Goal: Task Accomplishment & Management: Manage account settings

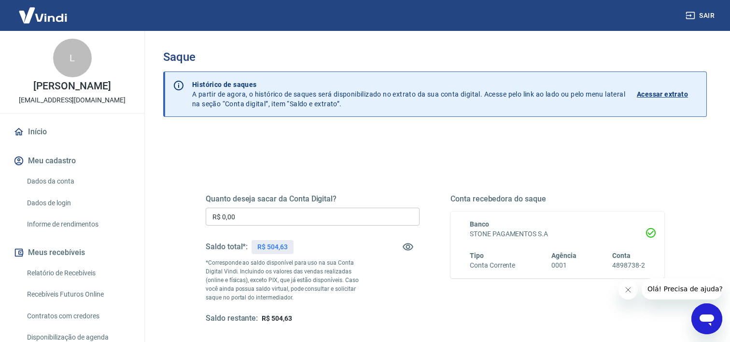
click at [334, 220] on input "R$ 0,00" at bounding box center [313, 217] width 214 height 18
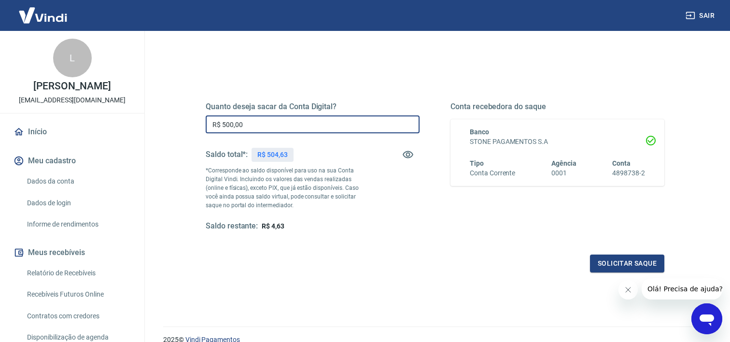
scroll to position [124, 0]
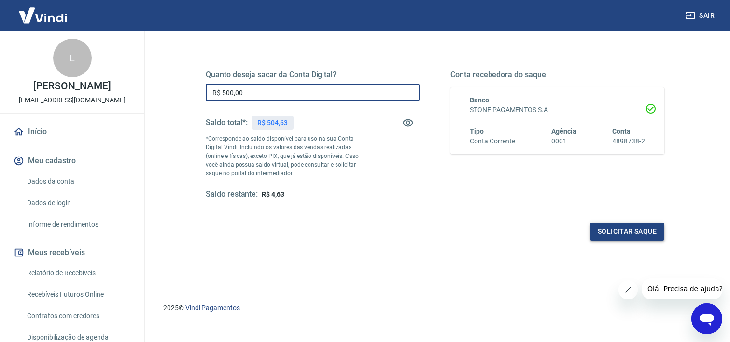
type input "R$ 500,00"
click at [613, 232] on button "Solicitar saque" at bounding box center [627, 232] width 74 height 18
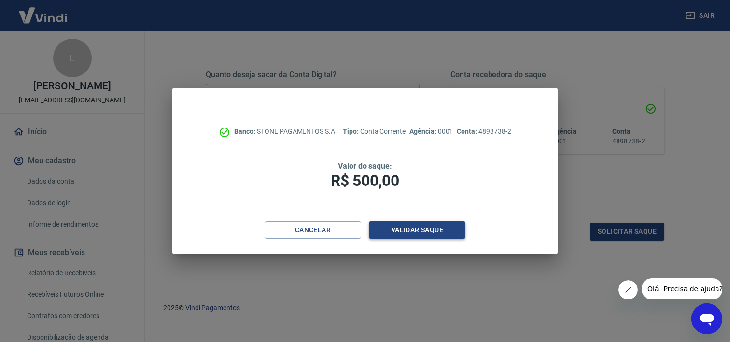
click at [427, 226] on button "Validar saque" at bounding box center [417, 230] width 97 height 18
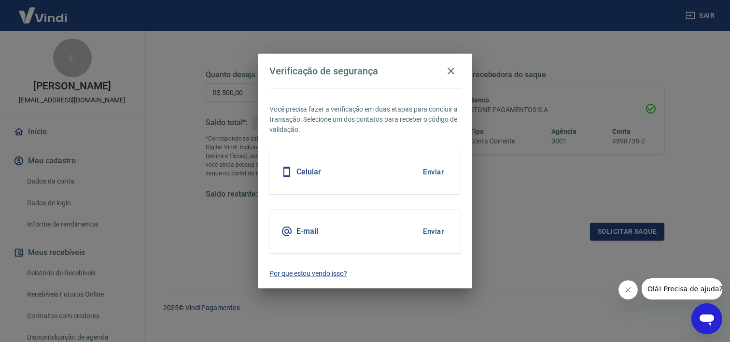
click at [435, 168] on button "Enviar" at bounding box center [433, 172] width 31 height 20
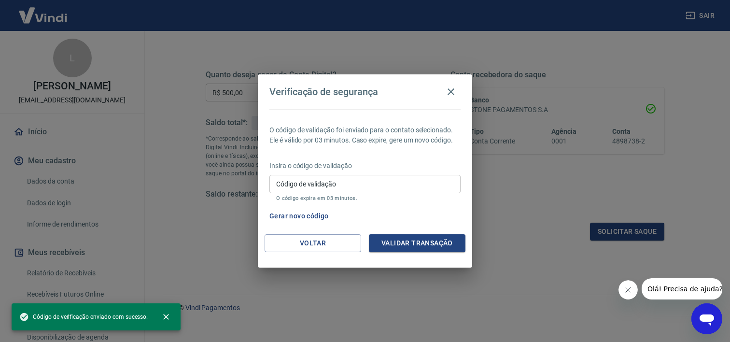
click at [358, 180] on input "Código de validação" at bounding box center [364, 184] width 191 height 18
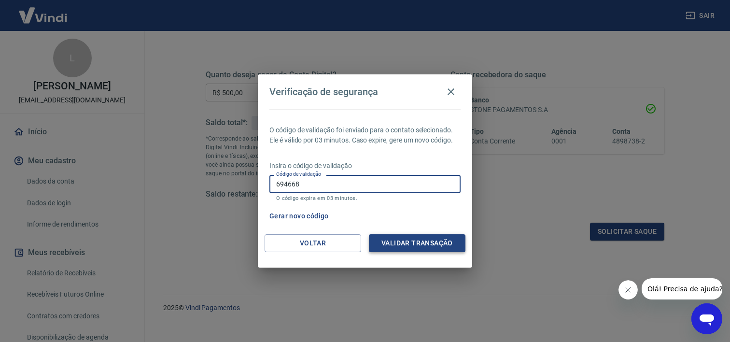
type input "694668"
click at [422, 246] on button "Validar transação" at bounding box center [417, 243] width 97 height 18
